Goal: Navigation & Orientation: Understand site structure

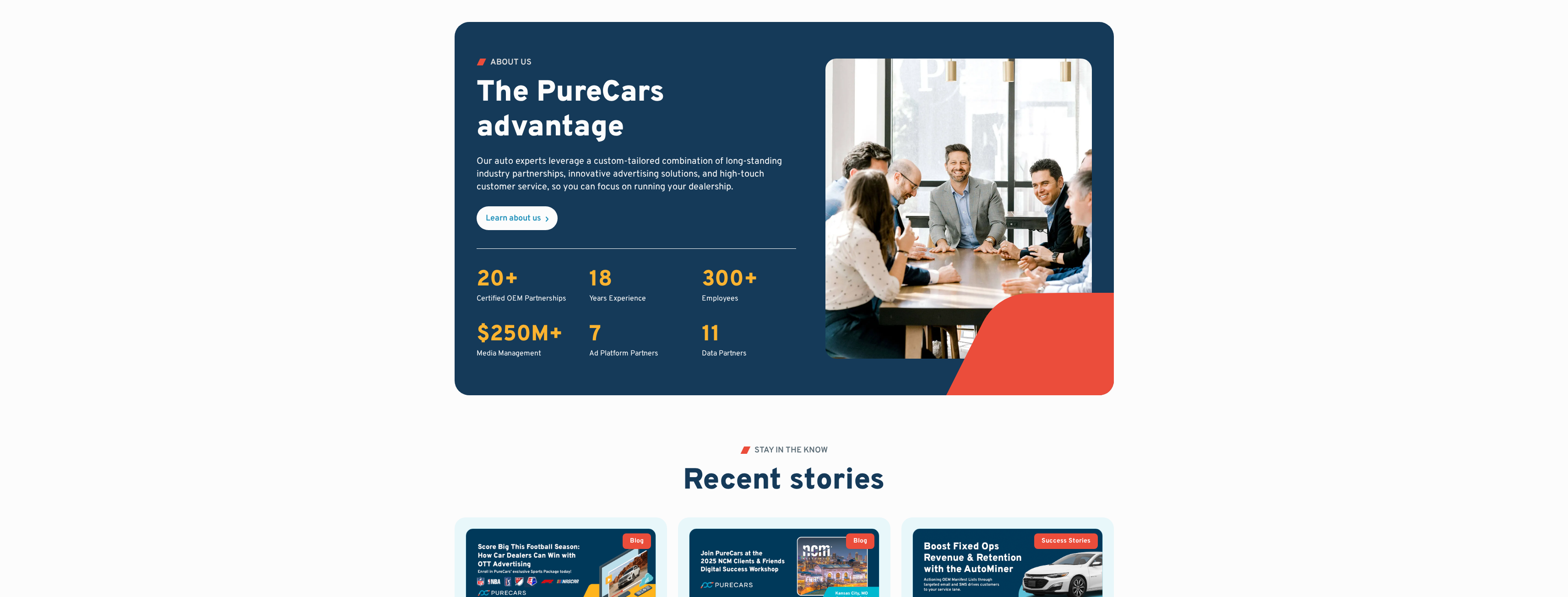
click at [738, 298] on div "Employees" at bounding box center [749, 298] width 94 height 10
click at [736, 298] on div "Employees" at bounding box center [749, 298] width 94 height 10
click at [734, 298] on div "Employees" at bounding box center [749, 298] width 94 height 10
click at [725, 298] on div "Employees" at bounding box center [749, 298] width 94 height 10
click at [715, 278] on div "300+" at bounding box center [749, 280] width 94 height 27
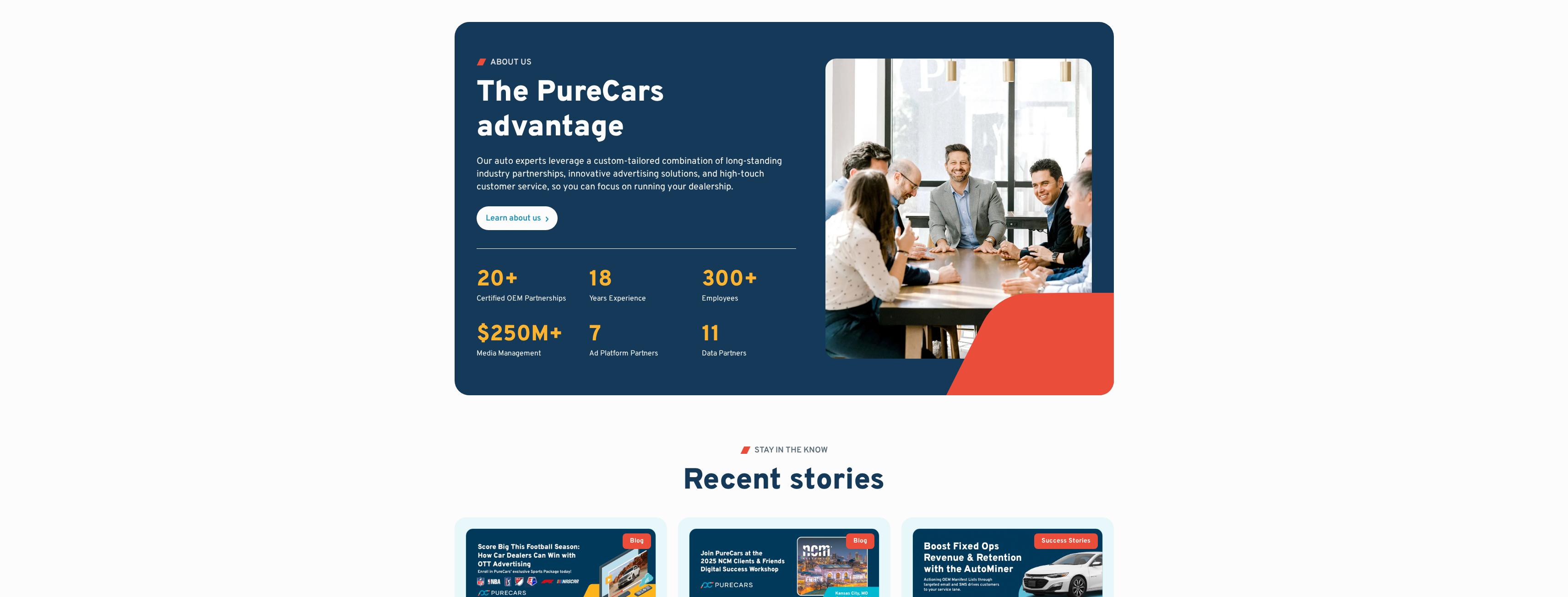
click at [364, 241] on div "ABOUT US The PureCars advantage Our auto experts leverage a custom-tailored com…" at bounding box center [784, 234] width 1411 height 425
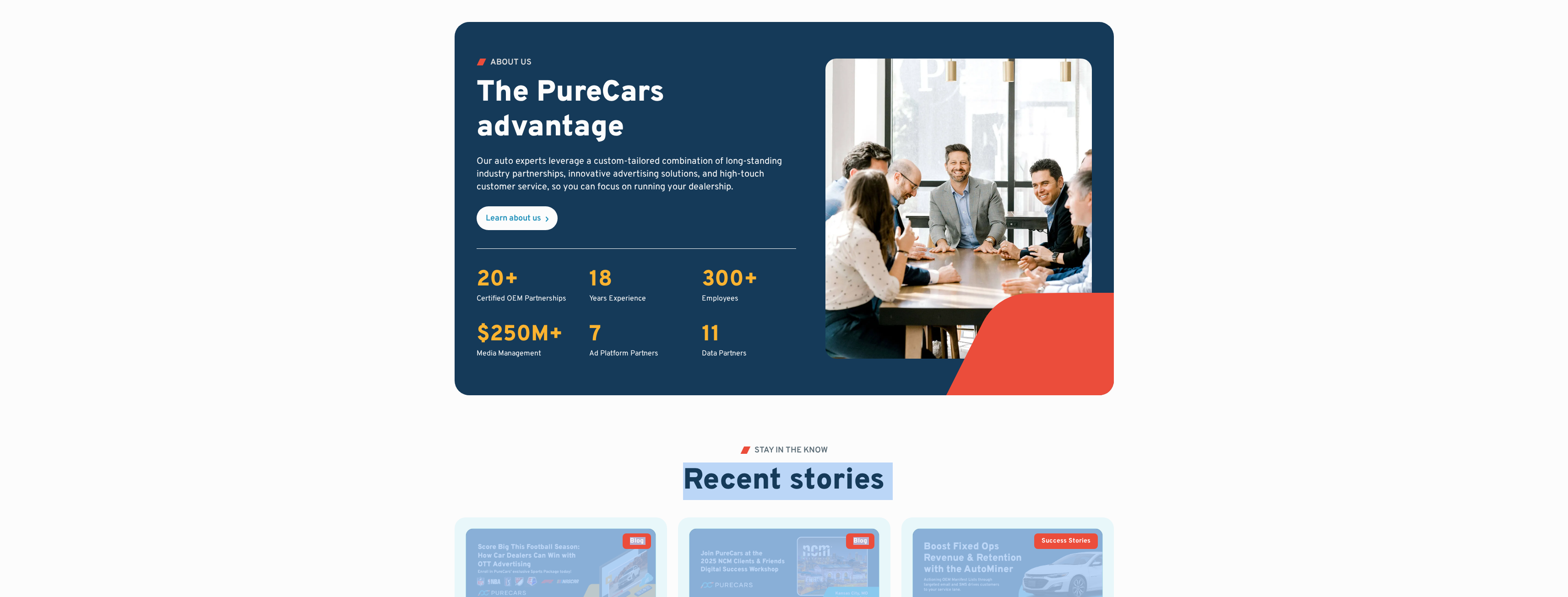
drag, startPoint x: 685, startPoint y: 479, endPoint x: 972, endPoint y: 498, distance: 287.6
click at [973, 498] on div "STAY IN THE KNOW Recent stories Blog Score Big This Football Season: How Car De…" at bounding box center [784, 606] width 659 height 320
click at [972, 498] on div "STAY IN THE KNOW Recent stories Blog Score Big This Football Season: How Car De…" at bounding box center [784, 606] width 659 height 320
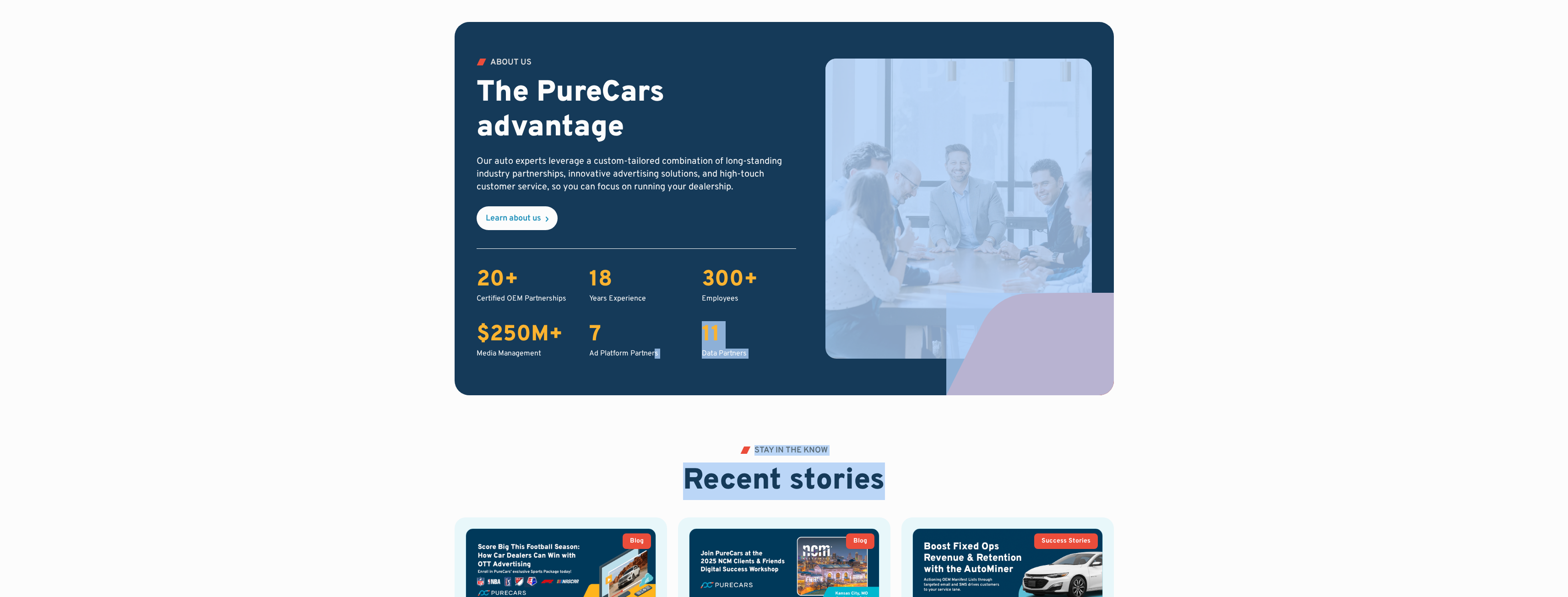
drag, startPoint x: 884, startPoint y: 482, endPoint x: 654, endPoint y: 445, distance: 233.0
click at [693, 437] on div "ABOUT US The PureCars advantage Our auto experts leverage a custom-tailored com…" at bounding box center [784, 234] width 1411 height 425
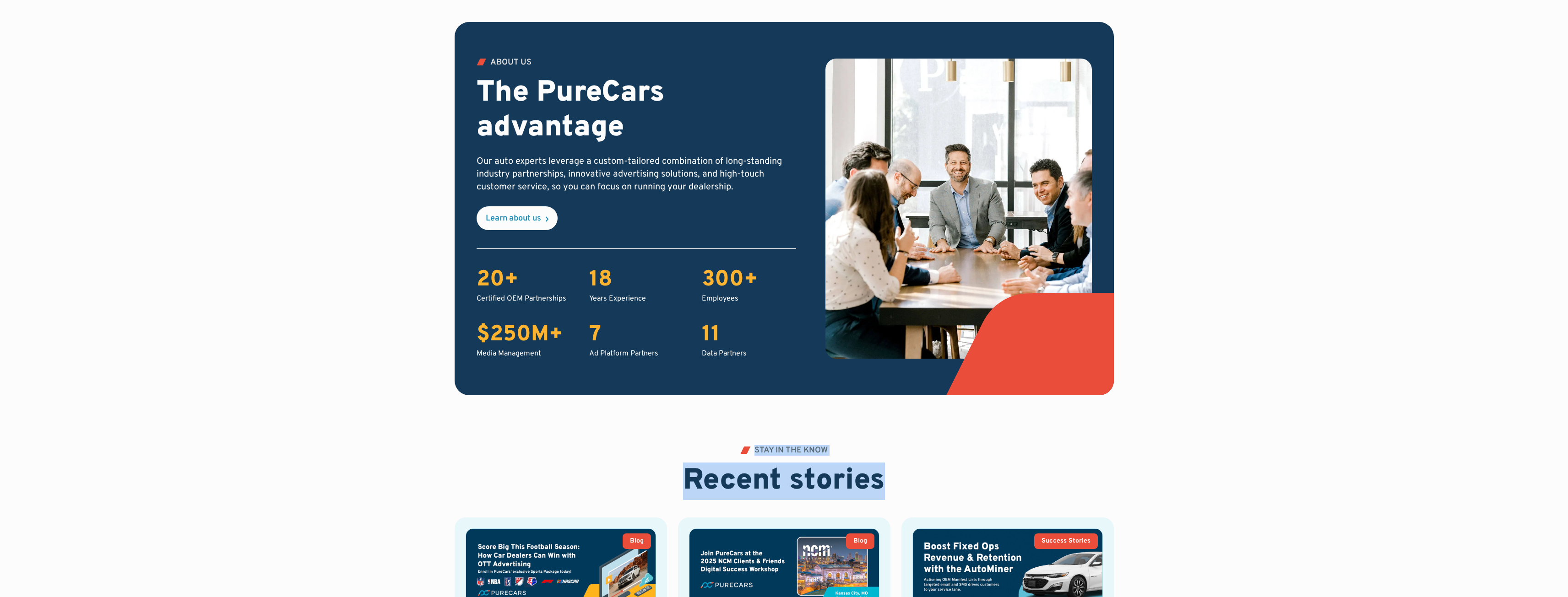
drag, startPoint x: 847, startPoint y: 459, endPoint x: 909, endPoint y: 479, distance: 65.1
click at [907, 478] on div "STAY IN THE KNOW Recent stories Blog Score Big This Football Season: How Car De…" at bounding box center [784, 606] width 659 height 320
click at [910, 481] on div "STAY IN THE KNOW Recent stories Blog Score Big This Football Season: How Car De…" at bounding box center [784, 606] width 659 height 320
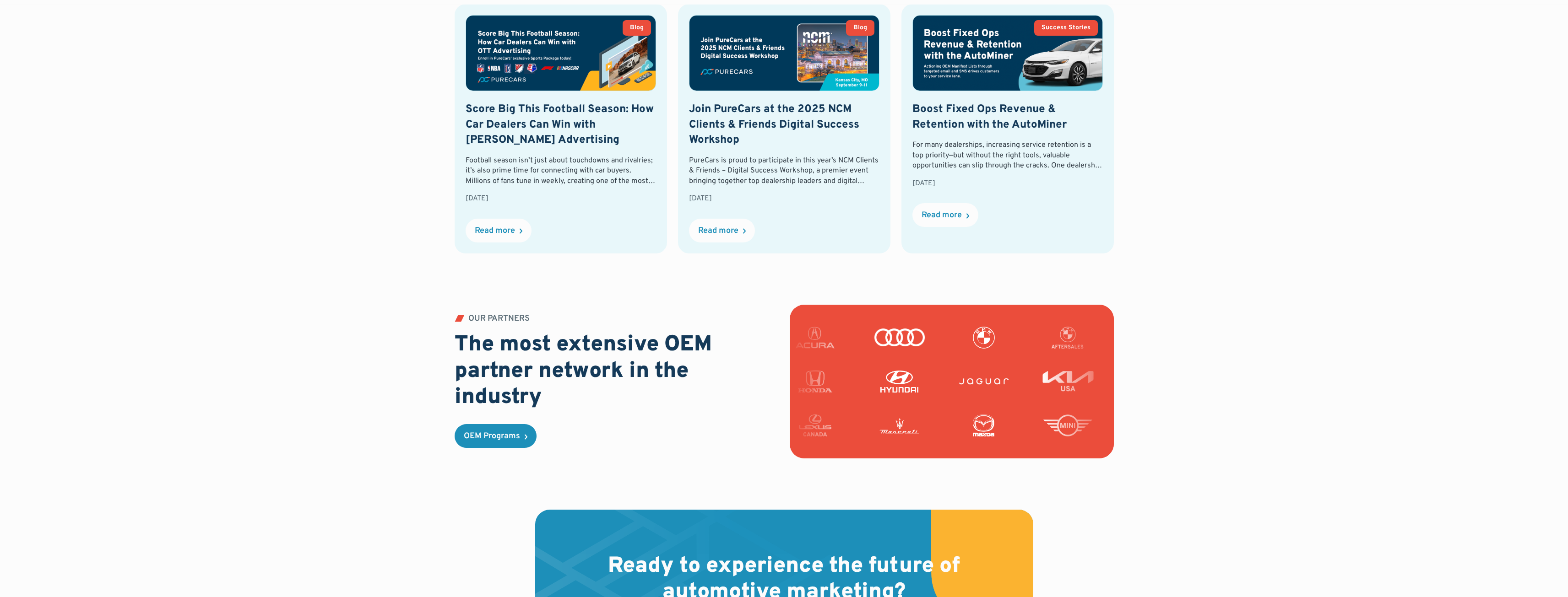
scroll to position [2121, 0]
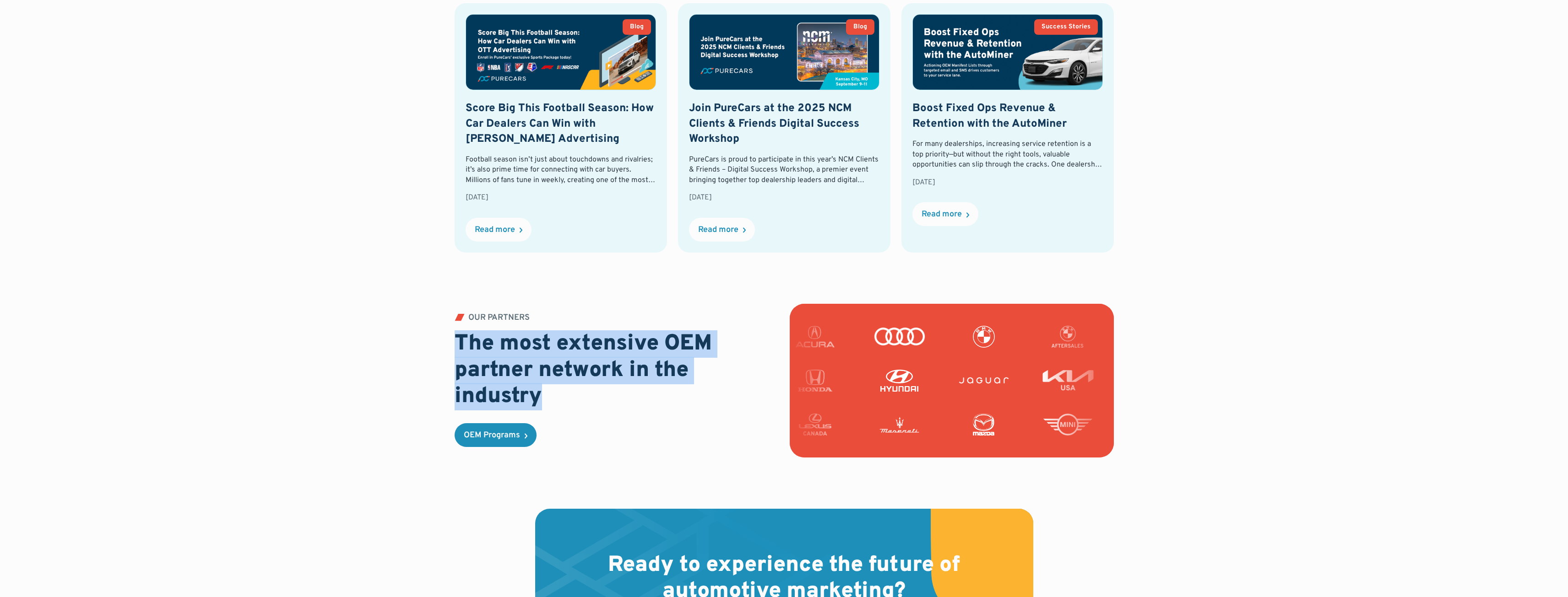
drag, startPoint x: 457, startPoint y: 342, endPoint x: 609, endPoint y: 423, distance: 172.2
click at [609, 423] on div "OUR PARTNERS The most extensive OEM partner network in the industry OEM Programs" at bounding box center [616, 380] width 324 height 133
click at [609, 423] on div "OUR PARTNERS The most extensive OEM partner network in the industry OEM Programs" at bounding box center [616, 380] width 324 height 133
drag, startPoint x: 543, startPoint y: 389, endPoint x: 420, endPoint y: 361, distance: 126.1
click at [420, 361] on div "OUR PARTNERS The most extensive OEM partner network in the industry OEM Programs" at bounding box center [784, 406] width 1411 height 205
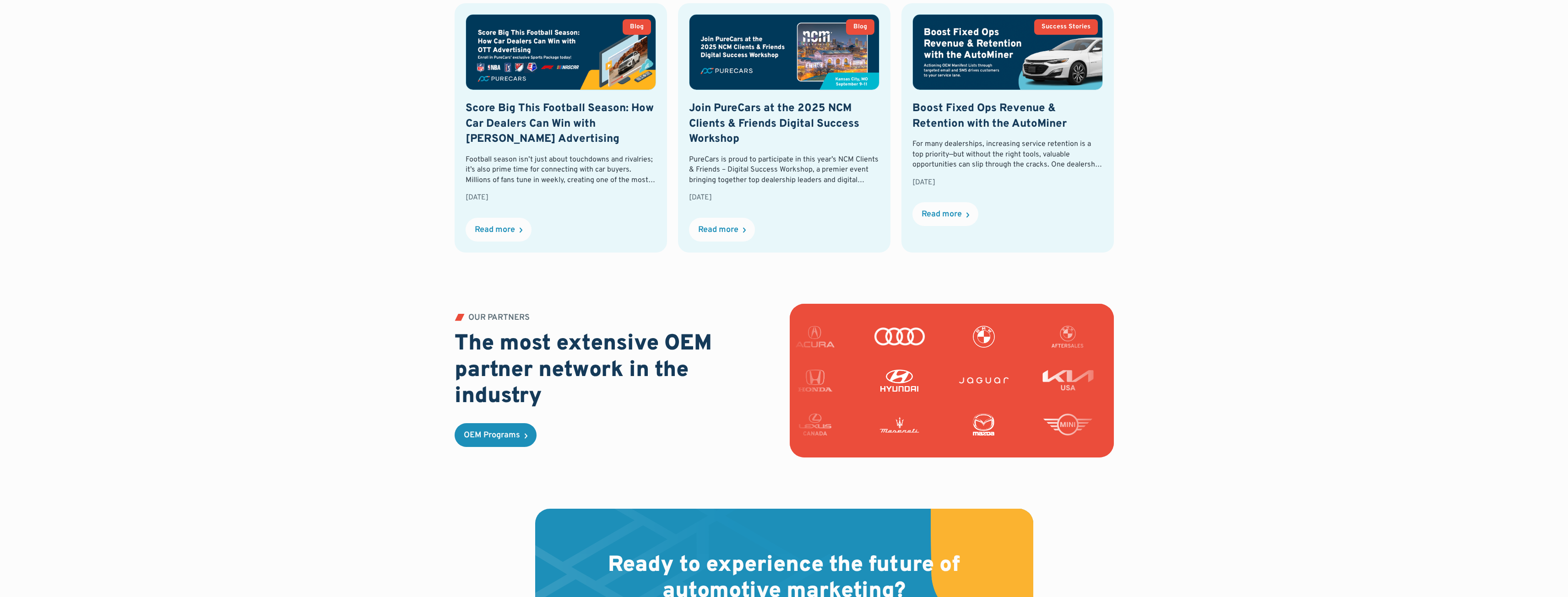
click at [483, 334] on h2 "The most extensive OEM partner network in the industry" at bounding box center [616, 371] width 324 height 79
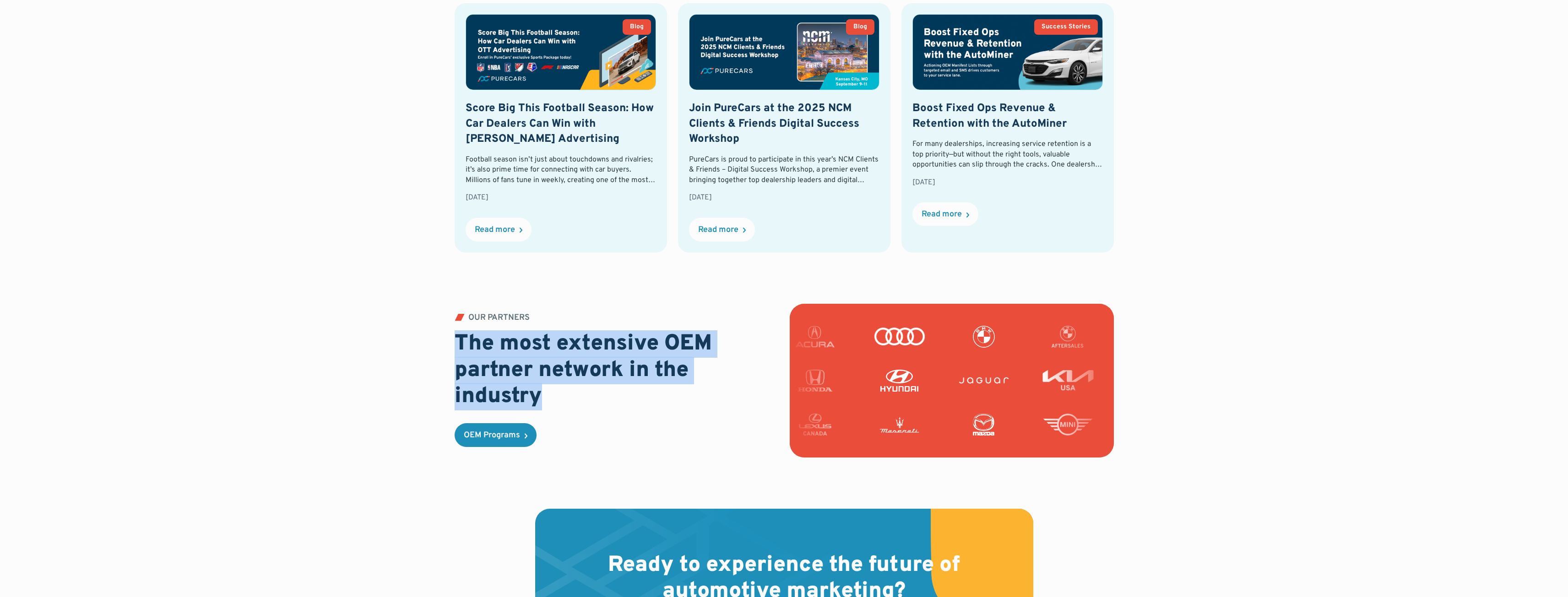
drag, startPoint x: 458, startPoint y: 335, endPoint x: 566, endPoint y: 416, distance: 135.0
click at [566, 417] on div "OUR PARTNERS The most extensive OEM partner network in the industry OEM Programs" at bounding box center [616, 380] width 324 height 133
click at [566, 416] on div "OUR PARTNERS The most extensive OEM partner network in the industry OEM Programs" at bounding box center [616, 380] width 324 height 133
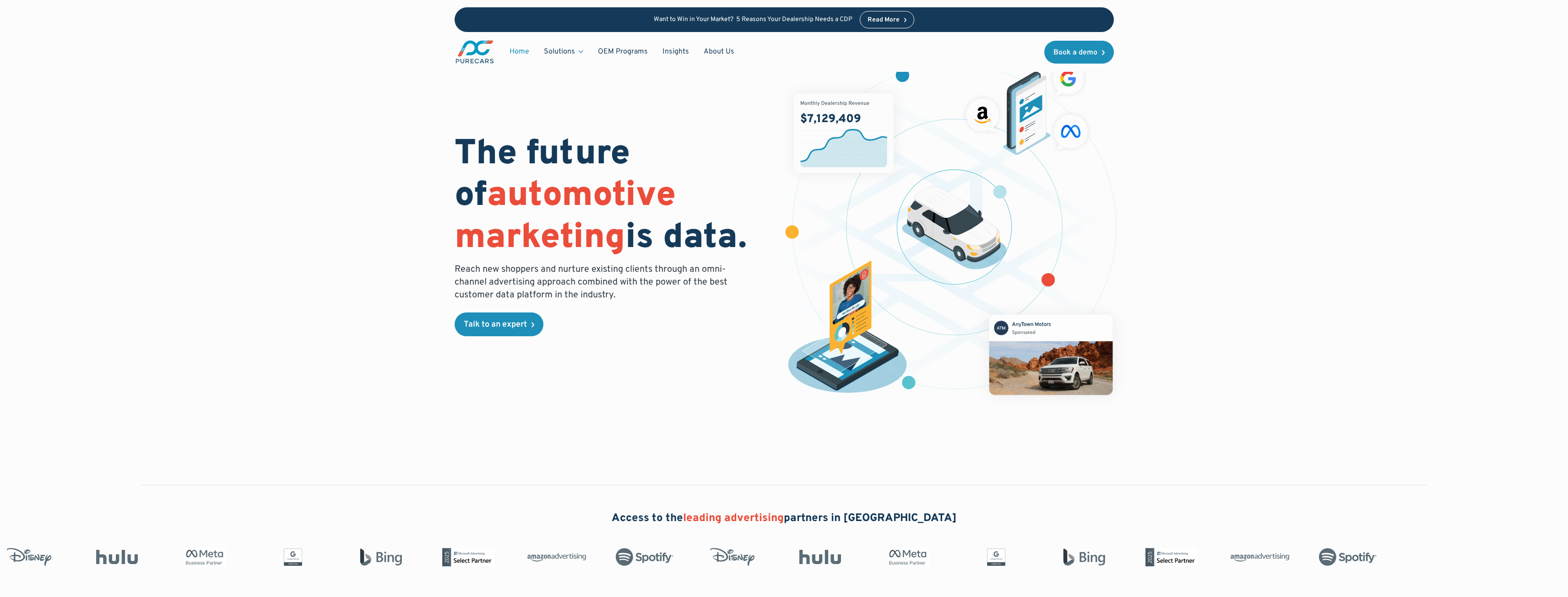
scroll to position [0, 0]
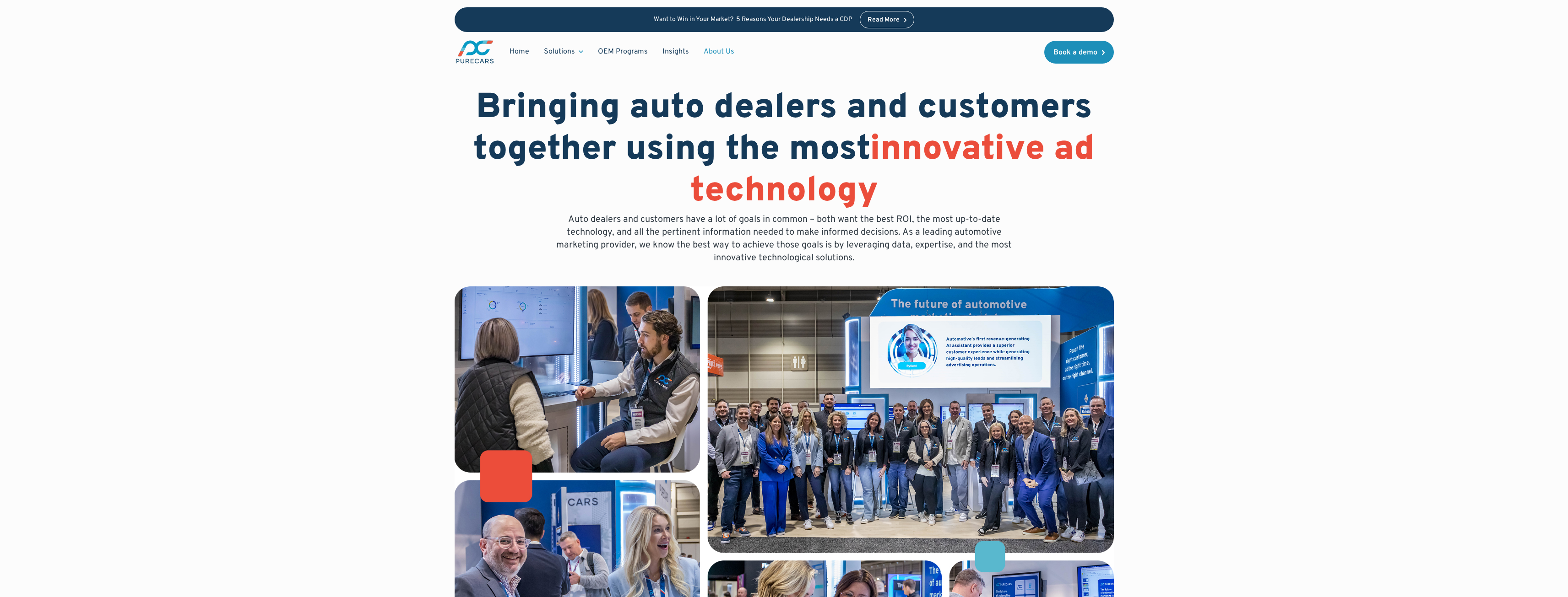
click at [1358, 488] on div "Bringing auto dealers and customers together using the most innovative ad techn…" at bounding box center [784, 388] width 1411 height 777
click at [295, 181] on div "Bringing auto dealers and customers together using the most innovative ad techn…" at bounding box center [784, 388] width 1411 height 777
